Goal: Check status: Check status

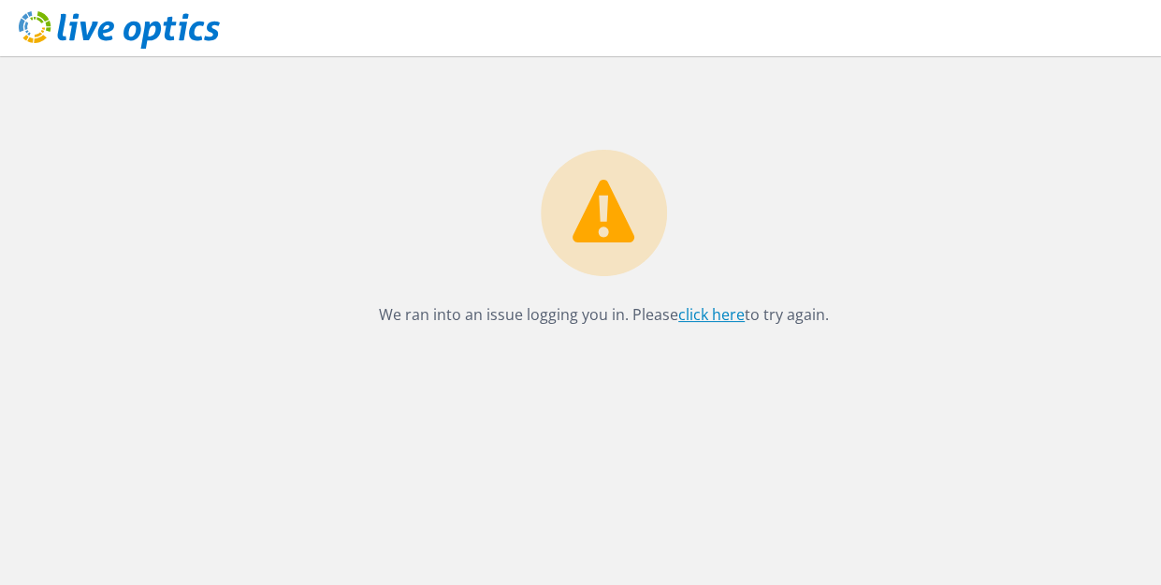
click at [694, 315] on link "click here" at bounding box center [711, 314] width 66 height 21
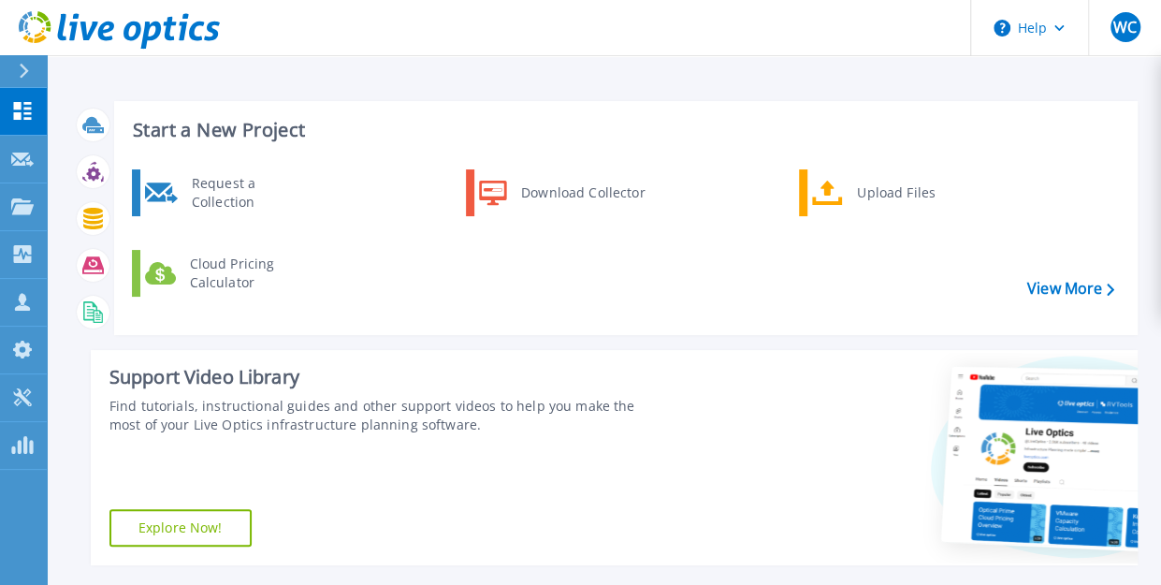
click at [21, 73] on icon at bounding box center [24, 71] width 10 height 15
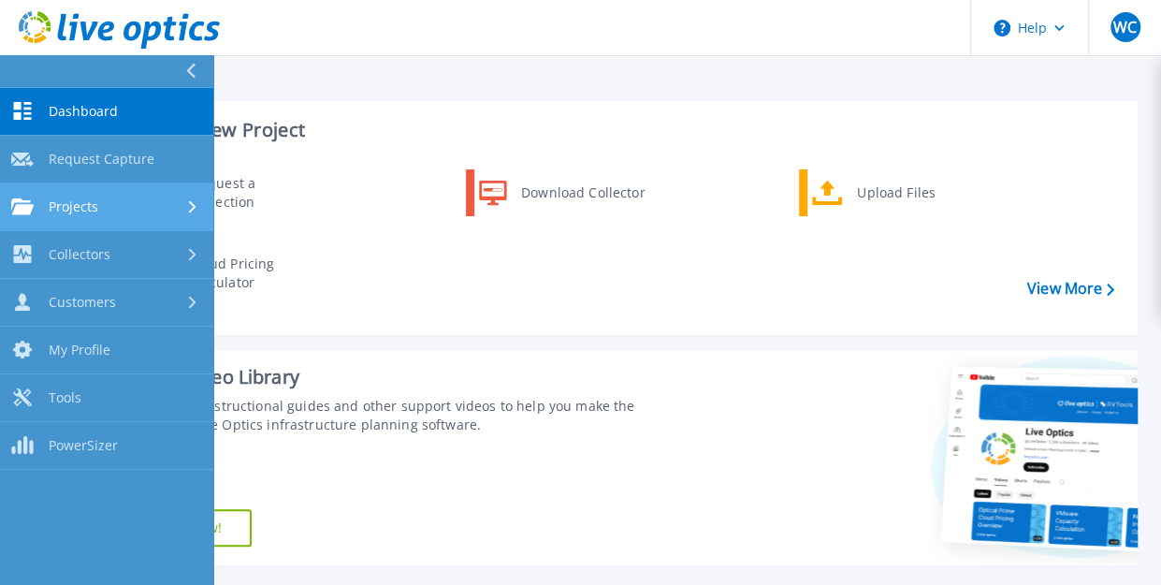
click at [120, 201] on div "Projects" at bounding box center [106, 206] width 191 height 17
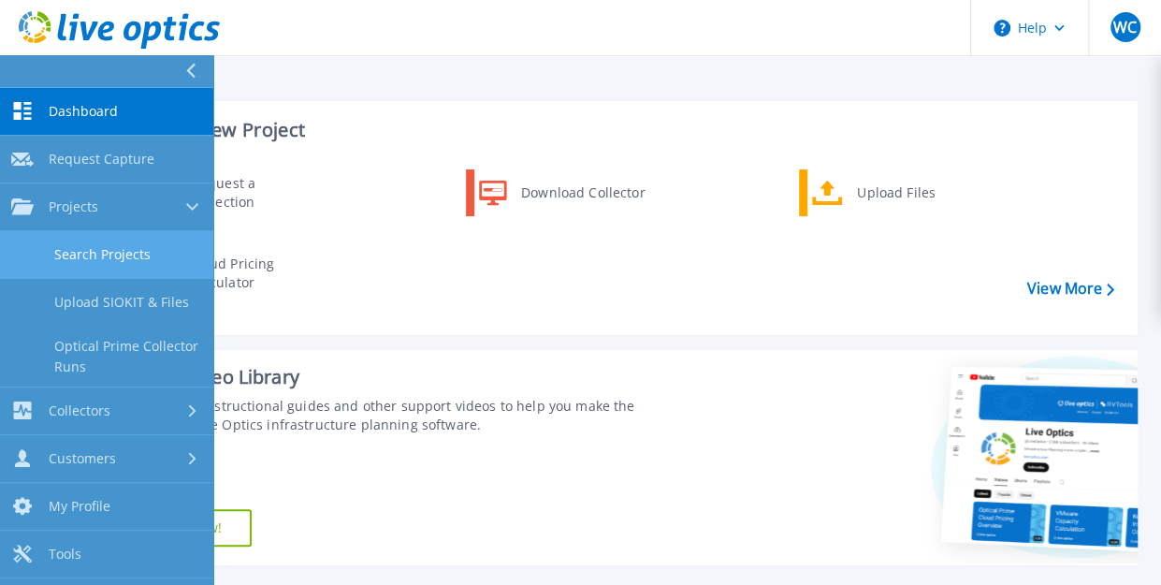
click at [144, 259] on link "Search Projects" at bounding box center [106, 255] width 213 height 48
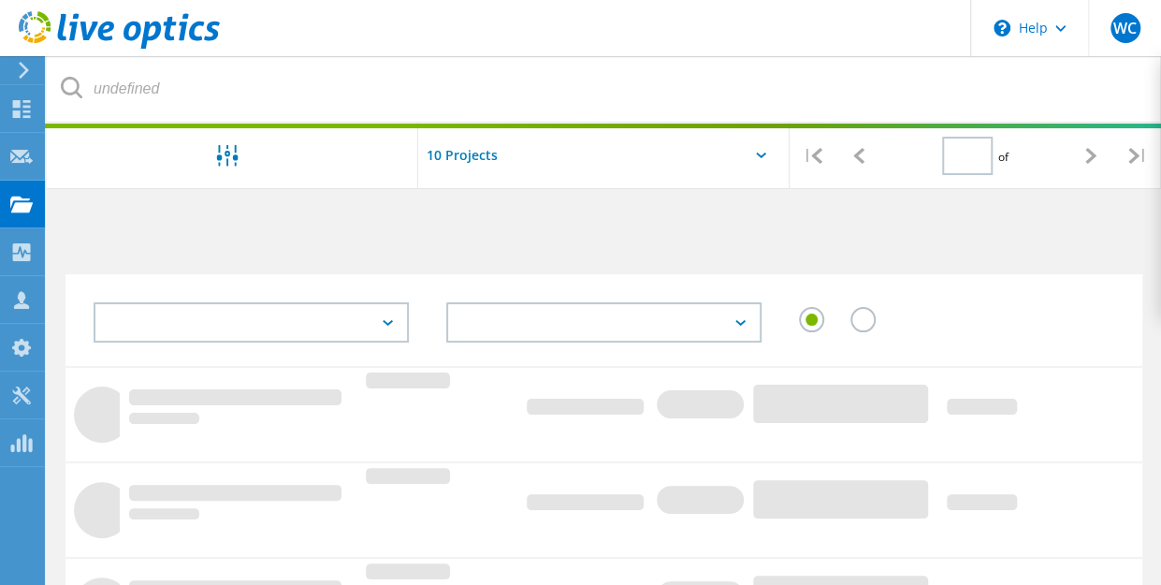
type input "1"
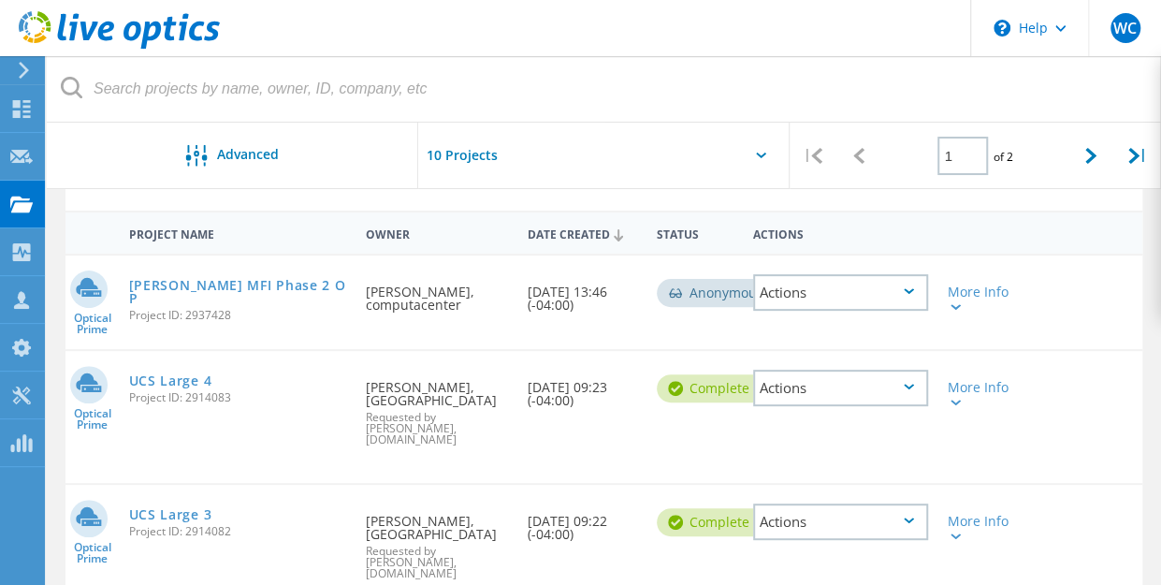
scroll to position [94, 0]
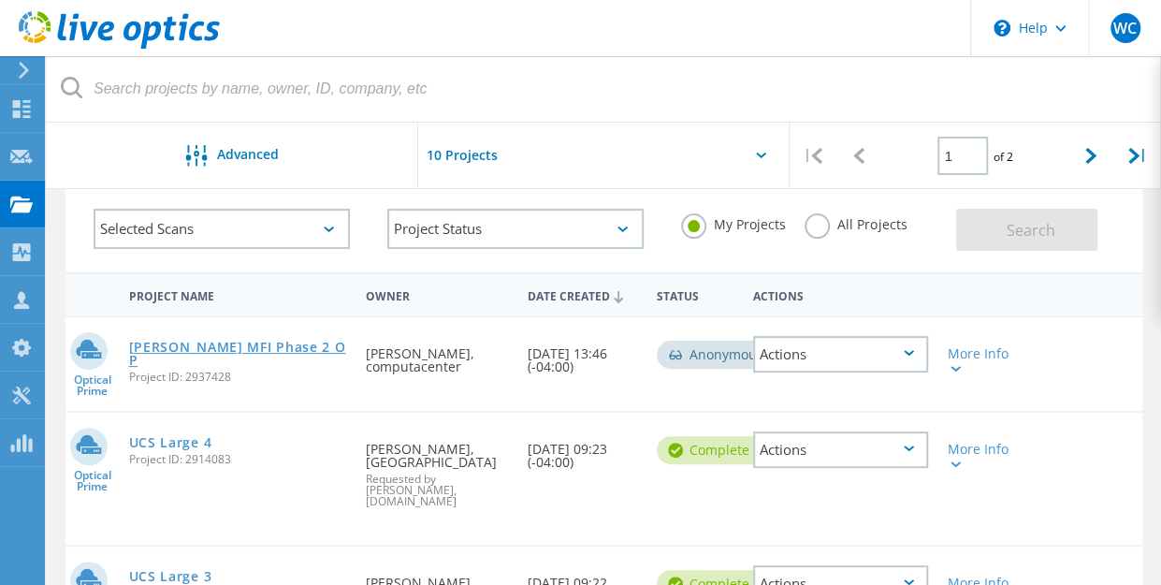
click at [173, 345] on link "[PERSON_NAME] MFI Phase 2 OP" at bounding box center [238, 353] width 218 height 26
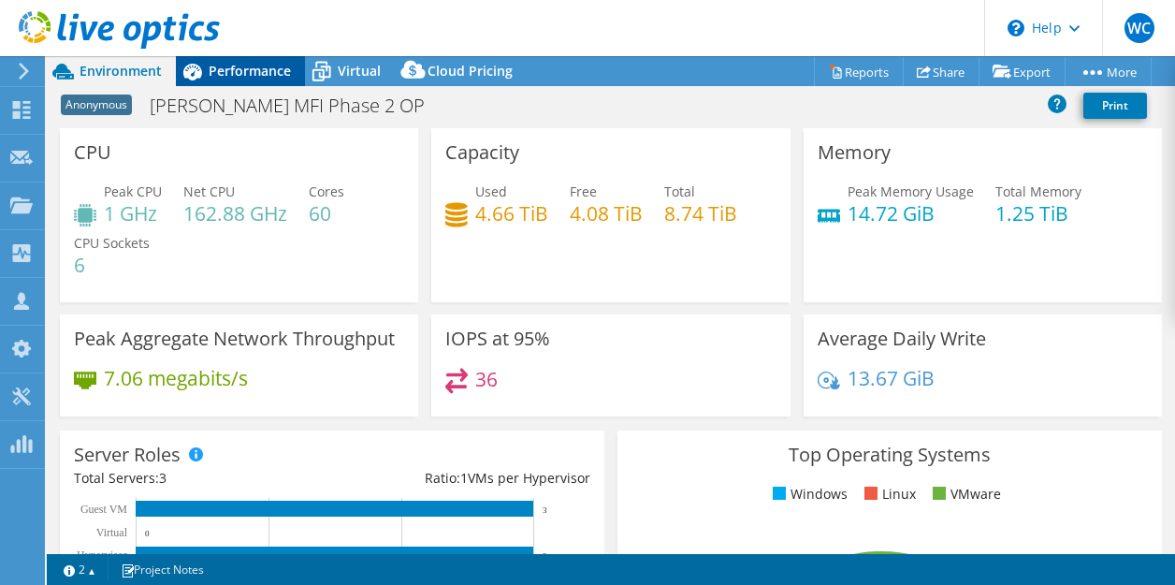
click at [240, 74] on span "Performance" at bounding box center [250, 71] width 82 height 18
